Goal: Transaction & Acquisition: Purchase product/service

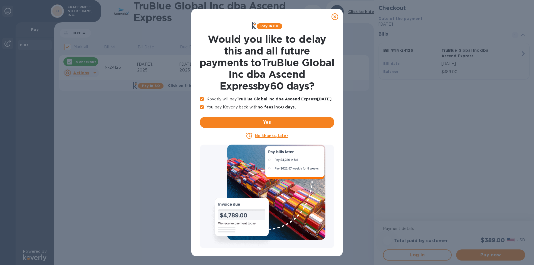
click at [335, 17] on icon at bounding box center [334, 16] width 7 height 7
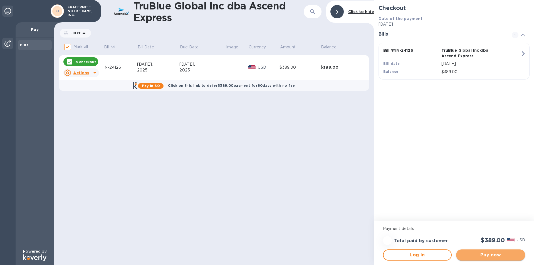
click at [492, 255] on span "Pay now" at bounding box center [490, 255] width 60 height 7
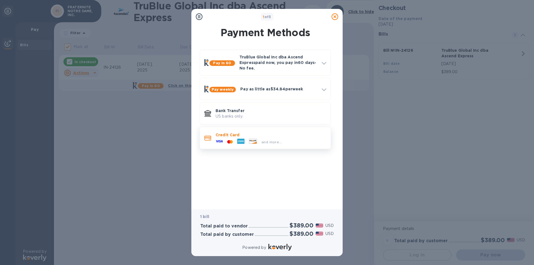
click at [227, 140] on div at bounding box center [230, 141] width 10 height 5
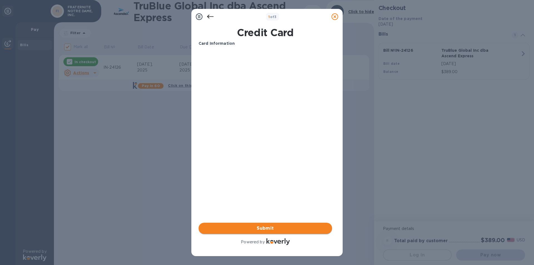
click at [265, 227] on span "Submit" at bounding box center [265, 228] width 125 height 7
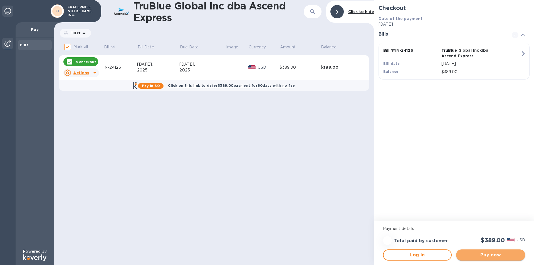
click at [488, 255] on span "Pay now" at bounding box center [490, 255] width 60 height 7
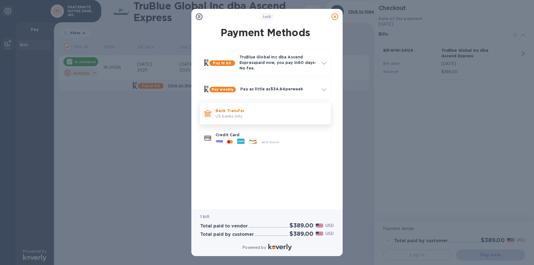
click at [233, 116] on p "US banks only." at bounding box center [270, 116] width 111 height 6
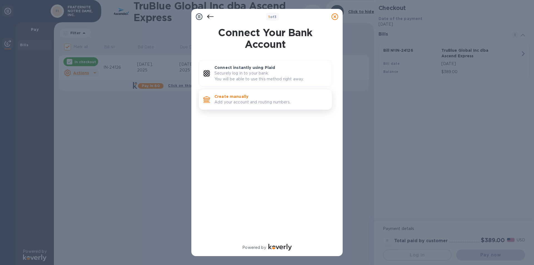
click at [235, 99] on p "Create manually" at bounding box center [270, 97] width 113 height 6
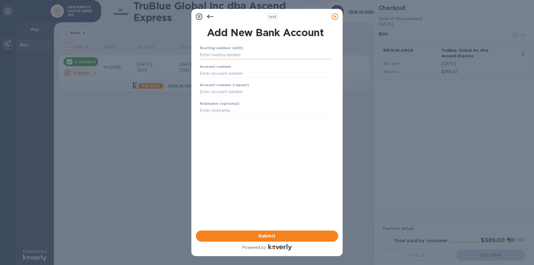
click at [215, 55] on input "text" at bounding box center [265, 55] width 131 height 8
type input "044000024"
click at [213, 81] on input "text" at bounding box center [265, 80] width 131 height 8
type input "01068433977"
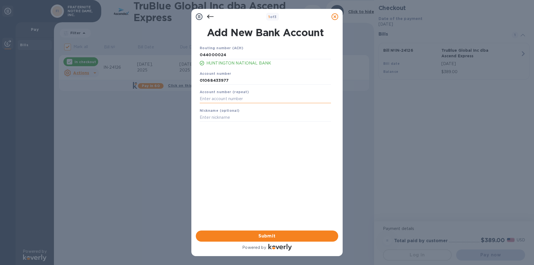
click at [205, 97] on input "text" at bounding box center [265, 99] width 131 height 8
type input "01068433977"
click at [202, 118] on input "text" at bounding box center [265, 117] width 131 height 8
drag, startPoint x: 229, startPoint y: 81, endPoint x: 186, endPoint y: 79, distance: 43.7
click at [187, 79] on div "1 of 3 Add New Bank Account Routing number (ACH) [US_BANK_ROUTING_MICR] HUNTING…" at bounding box center [267, 132] width 534 height 265
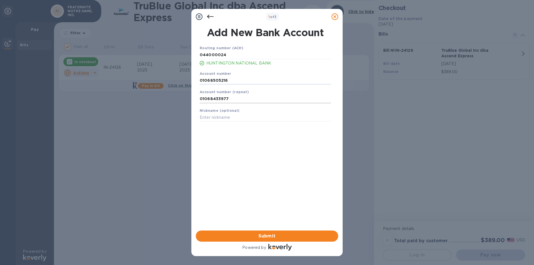
type input "01068505216"
drag, startPoint x: 230, startPoint y: 99, endPoint x: 182, endPoint y: 99, distance: 47.8
click at [183, 99] on div "1 of 3 Add New Bank Account Routing number (ACH) [US_BANK_ROUTING_MICR] HUNTING…" at bounding box center [267, 132] width 534 height 265
type input "01068505216"
click at [208, 120] on input "text" at bounding box center [265, 117] width 131 height 8
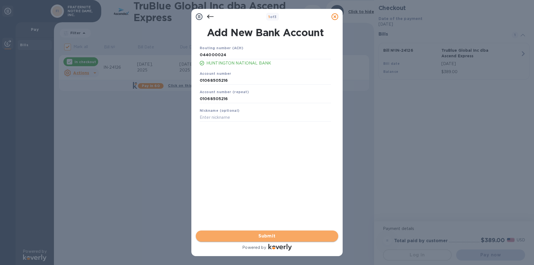
click at [264, 237] on span "Submit" at bounding box center [266, 236] width 133 height 7
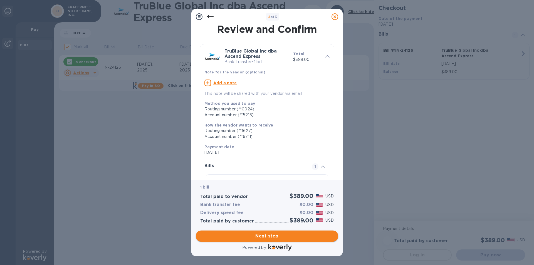
click at [267, 239] on span "Next step" at bounding box center [266, 236] width 133 height 7
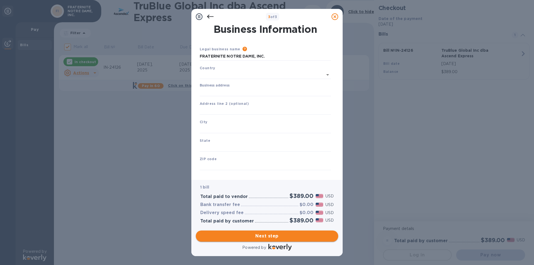
type input "[GEOGRAPHIC_DATA]"
click at [207, 93] on input "Business address" at bounding box center [265, 91] width 131 height 8
click at [218, 127] on input "text" at bounding box center [265, 128] width 131 height 8
drag, startPoint x: 264, startPoint y: 90, endPoint x: 302, endPoint y: 99, distance: 38.8
click at [265, 90] on input "[STREET_ADDRESS]" at bounding box center [265, 91] width 131 height 8
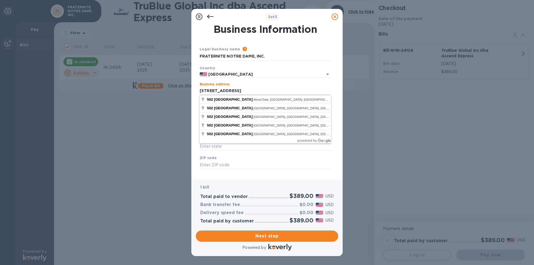
type input "[STREET_ADDRESS]"
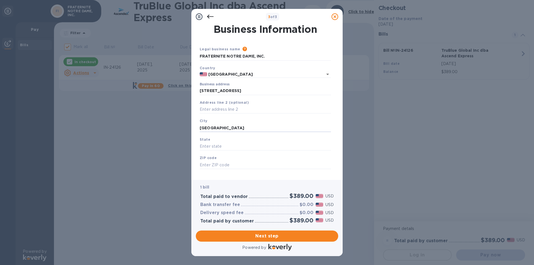
type input "[GEOGRAPHIC_DATA]"
type input "il"
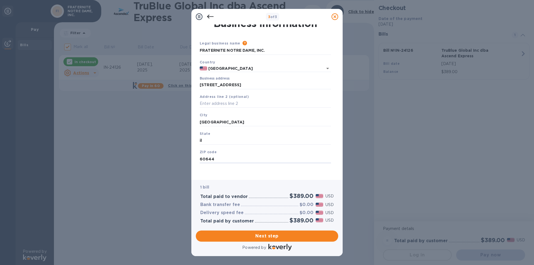
scroll to position [7, 0]
type input "60644"
click at [271, 236] on span "Next step" at bounding box center [266, 236] width 133 height 7
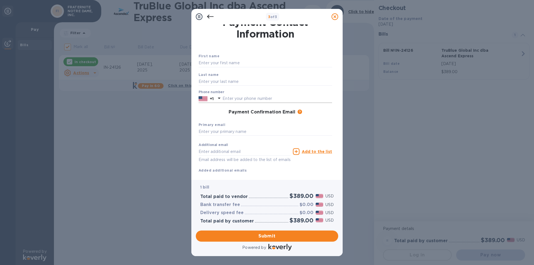
click at [237, 99] on input "text" at bounding box center [277, 99] width 110 height 8
drag, startPoint x: 205, startPoint y: 62, endPoint x: 218, endPoint y: 63, distance: 13.1
click at [205, 62] on input "text" at bounding box center [264, 63] width 133 height 8
type input "s"
type input "SISTER [PERSON_NAME]"
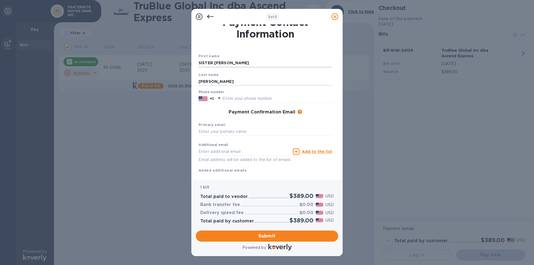
type input "[PERSON_NAME]"
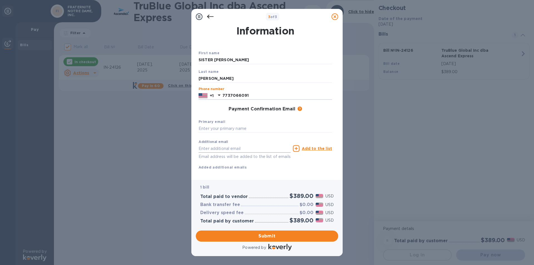
scroll to position [20, 0]
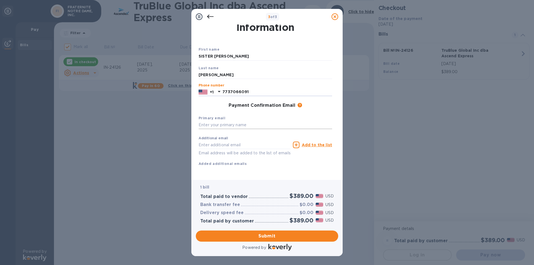
type input "7737066091"
click at [211, 121] on input "text" at bounding box center [264, 125] width 133 height 8
type input "[EMAIL_ADDRESS][DOMAIN_NAME]"
click at [265, 236] on span "Submit" at bounding box center [266, 236] width 133 height 7
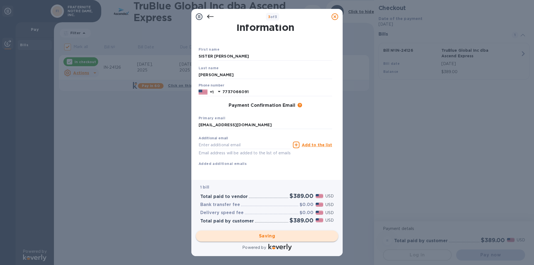
checkbox input "false"
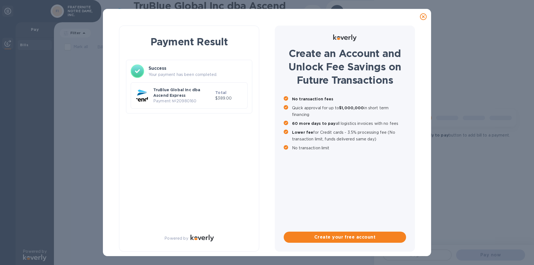
scroll to position [0, 0]
